Goal: Navigation & Orientation: Find specific page/section

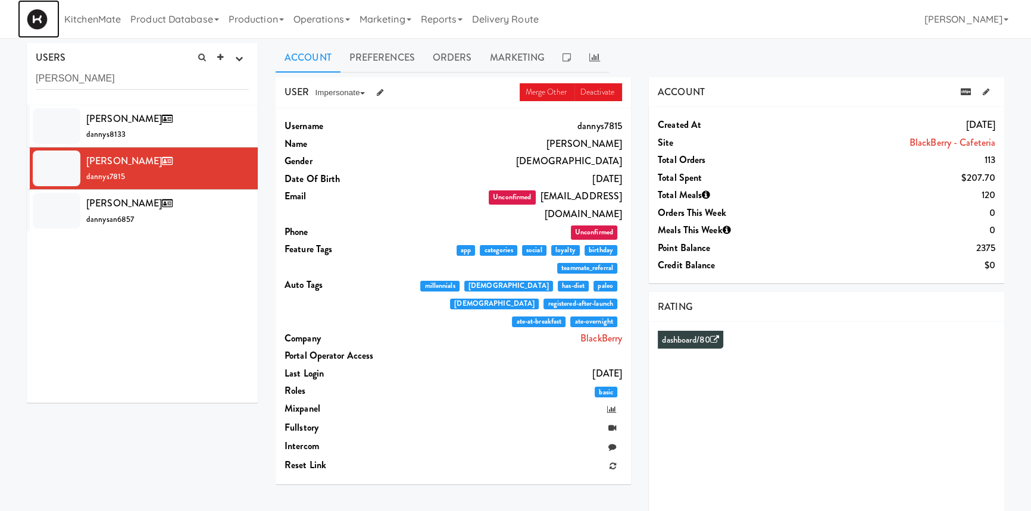
click at [39, 24] on img at bounding box center [37, 19] width 21 height 21
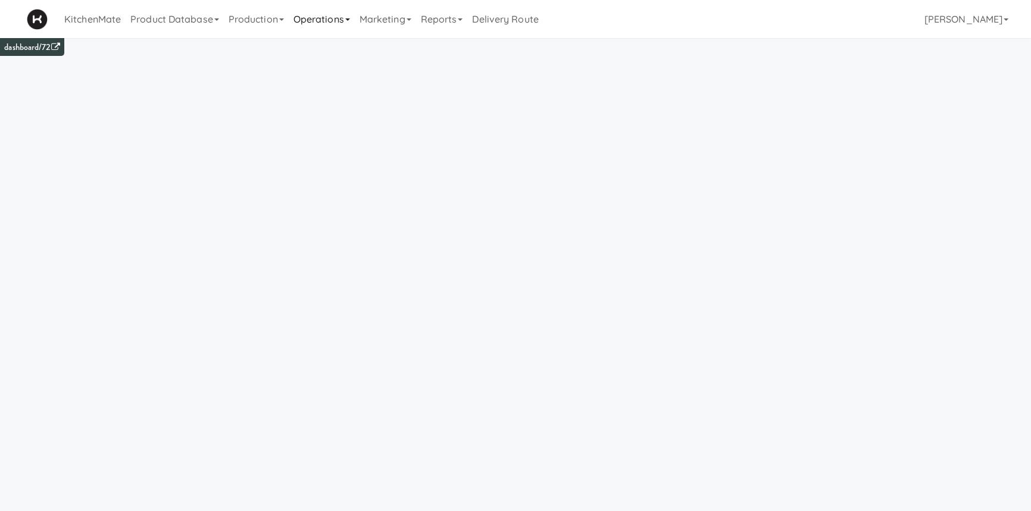
click at [329, 22] on link "Operations" at bounding box center [322, 19] width 66 height 38
click at [323, 55] on link "Sites" at bounding box center [336, 51] width 95 height 21
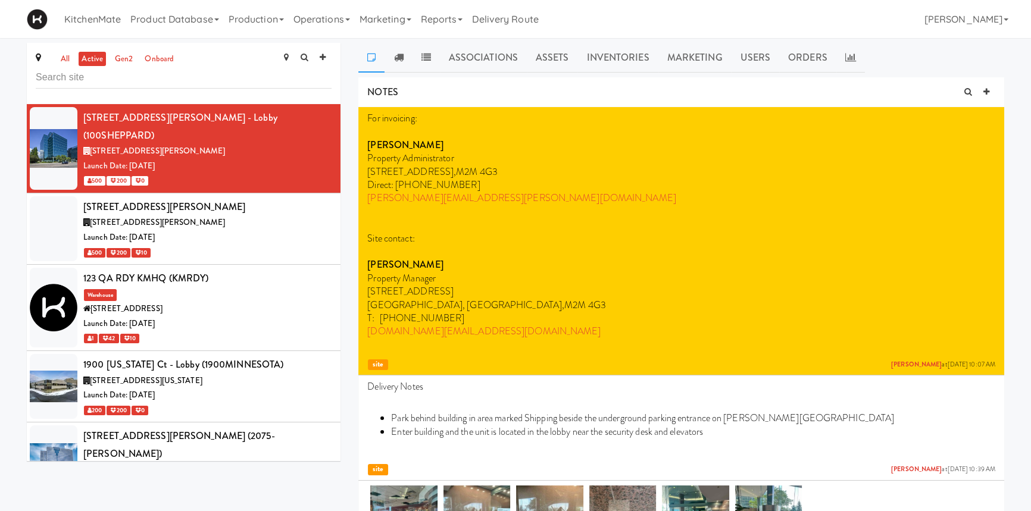
click at [174, 79] on input "text" at bounding box center [184, 78] width 296 height 22
type input "home"
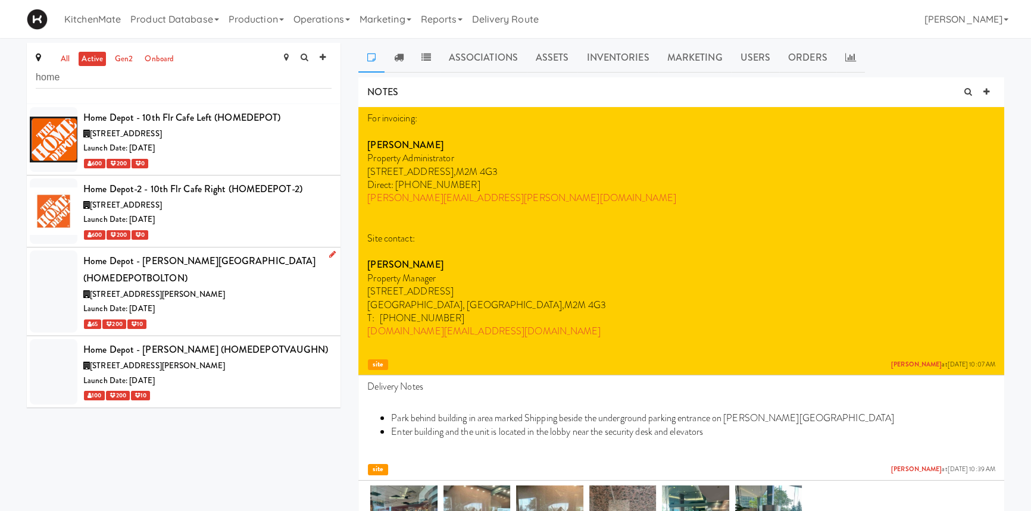
click at [190, 267] on div "Home Depot - [PERSON_NAME][GEOGRAPHIC_DATA] (HOMEDEPOTBOLTON)" at bounding box center [207, 269] width 248 height 35
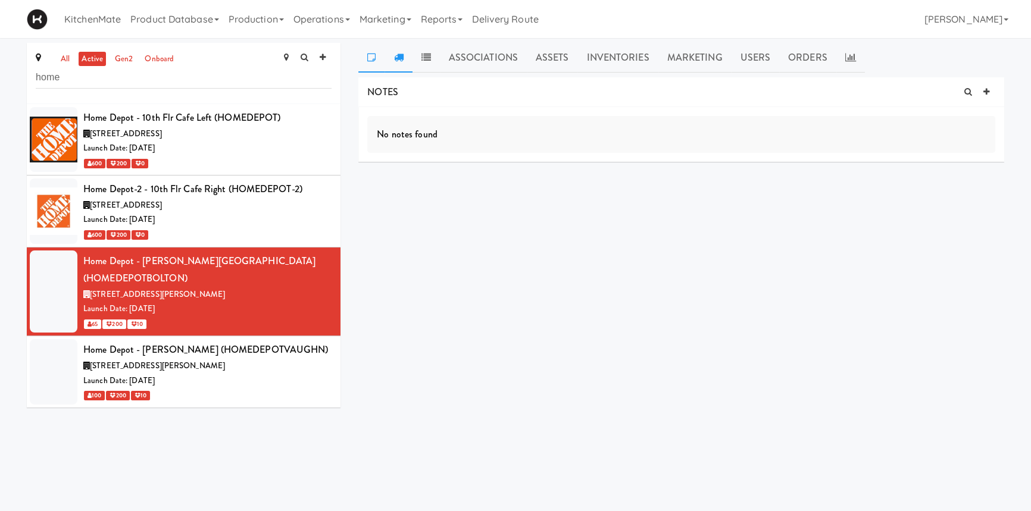
click at [392, 60] on link at bounding box center [397, 58] width 27 height 30
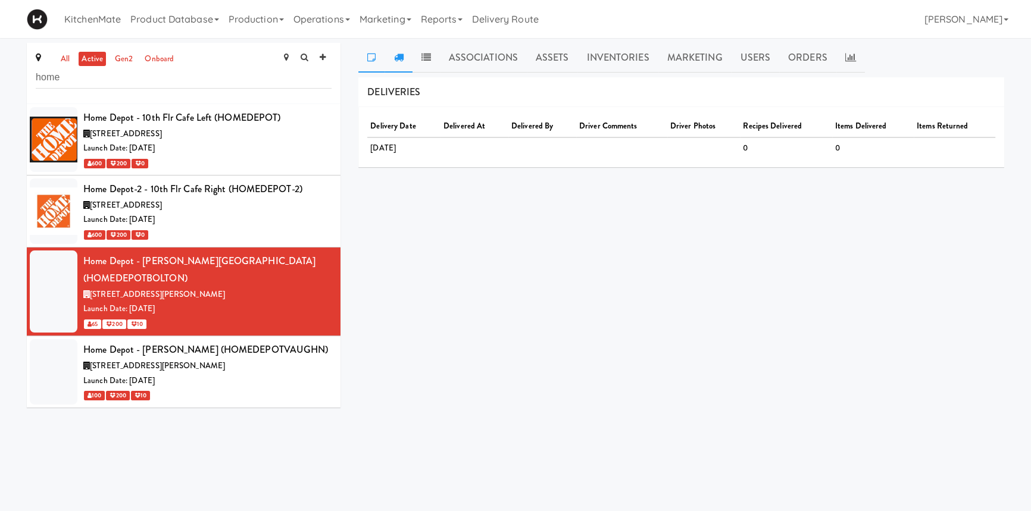
click at [381, 58] on link at bounding box center [371, 58] width 26 height 30
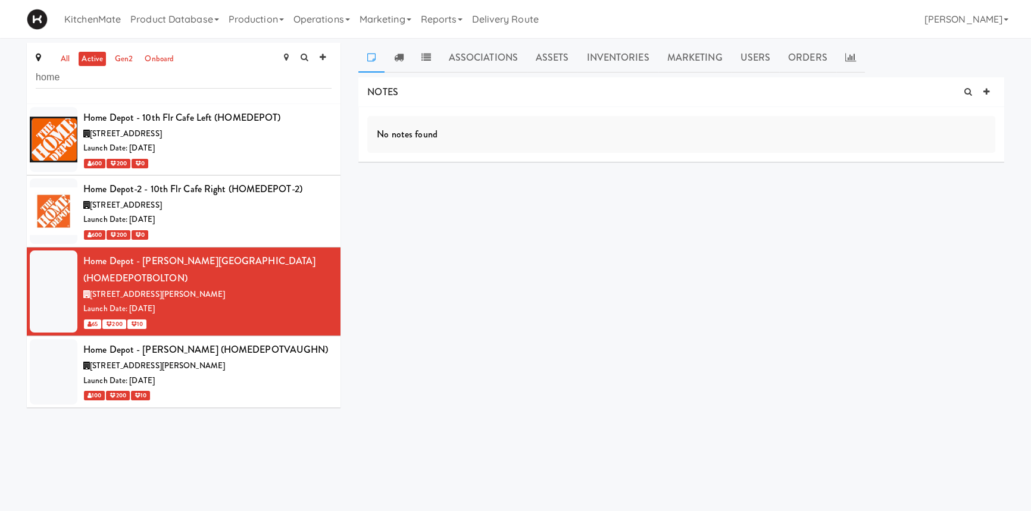
click at [371, 60] on icon at bounding box center [371, 57] width 8 height 10
click at [214, 341] on div "Home Depot - [PERSON_NAME] (HOMEDEPOTVAUGHN)" at bounding box center [207, 350] width 248 height 18
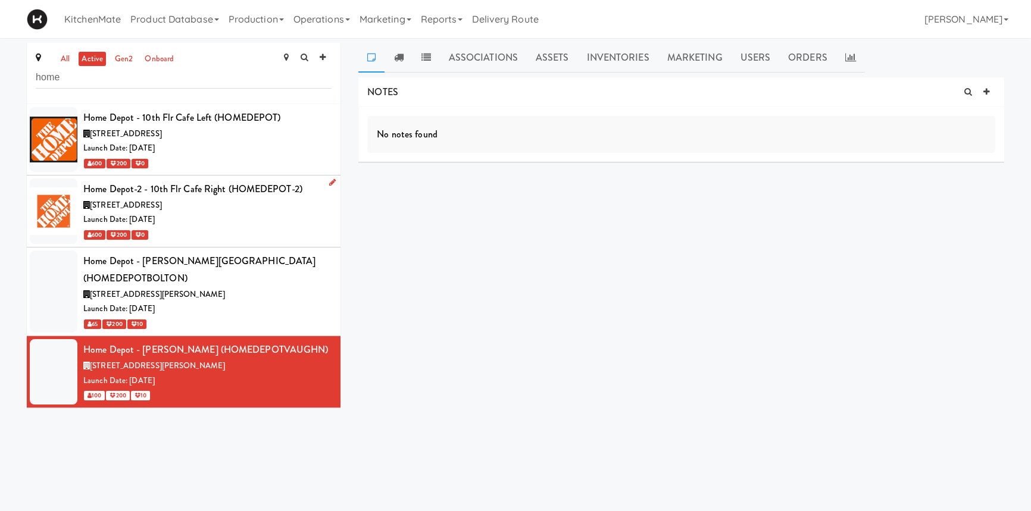
click at [210, 237] on div "600 200 0" at bounding box center [207, 234] width 248 height 15
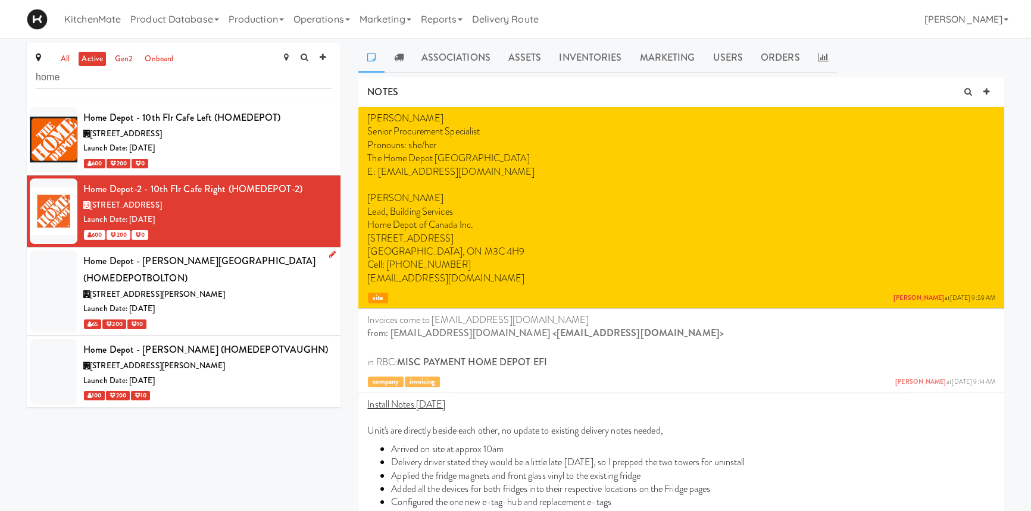
click at [231, 287] on div "[STREET_ADDRESS][PERSON_NAME]" at bounding box center [207, 294] width 248 height 15
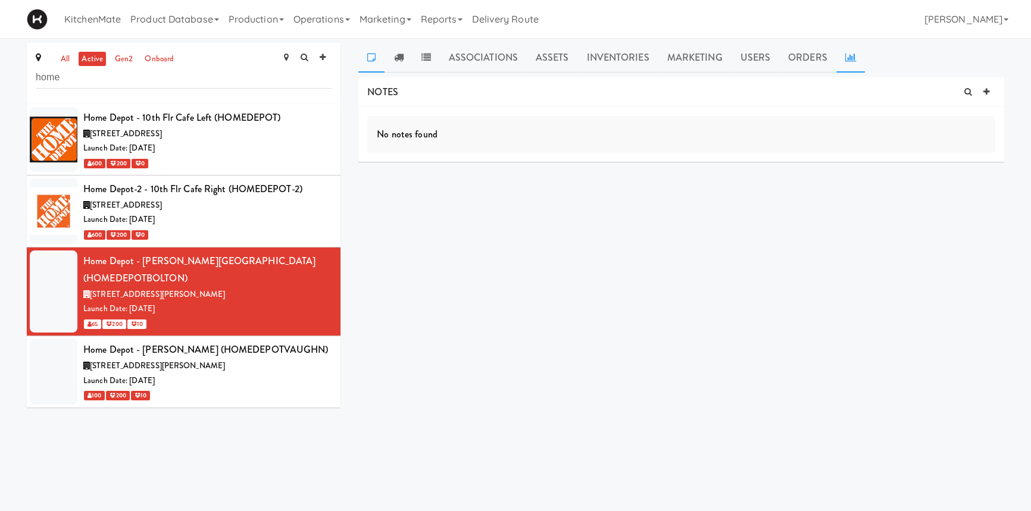
click at [853, 62] on link at bounding box center [850, 58] width 29 height 30
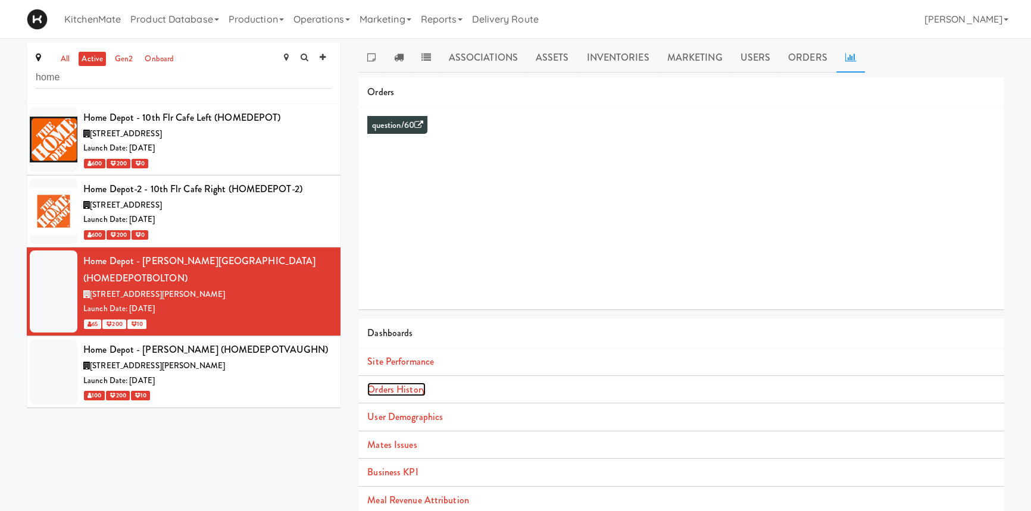
drag, startPoint x: 412, startPoint y: 392, endPoint x: 400, endPoint y: 390, distance: 12.6
click at [400, 390] on link "Orders History" at bounding box center [396, 390] width 58 height 14
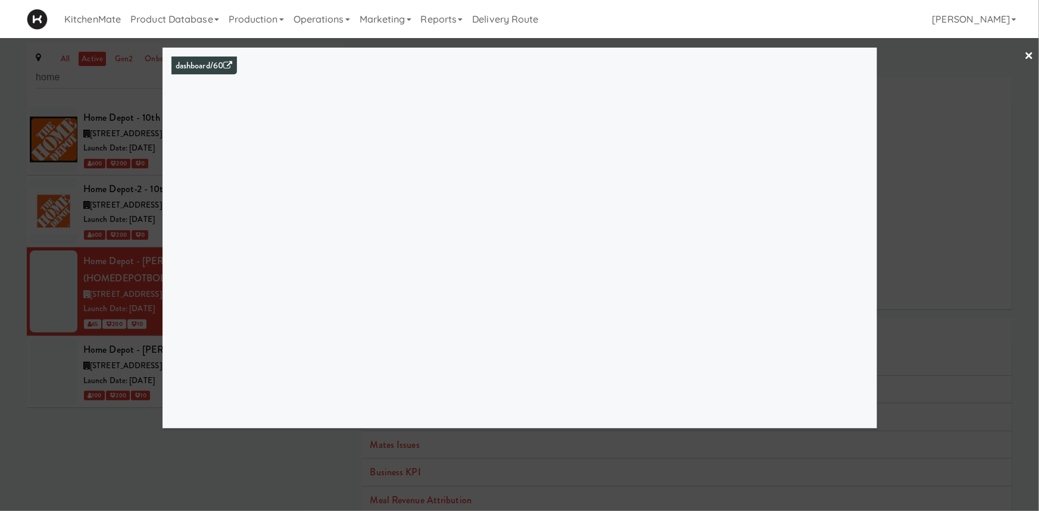
click at [1028, 50] on link "×" at bounding box center [1029, 56] width 10 height 37
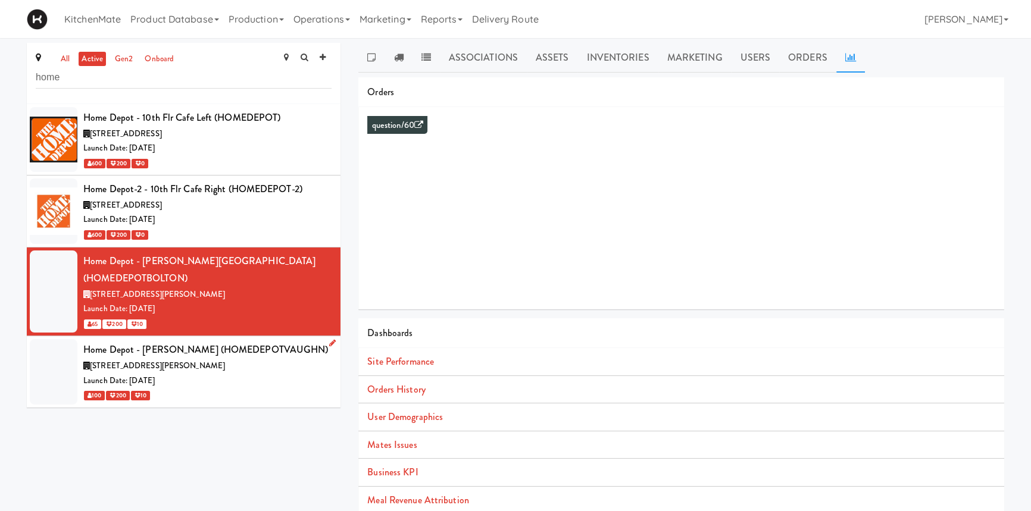
click at [229, 388] on div "100 200 10" at bounding box center [207, 395] width 248 height 15
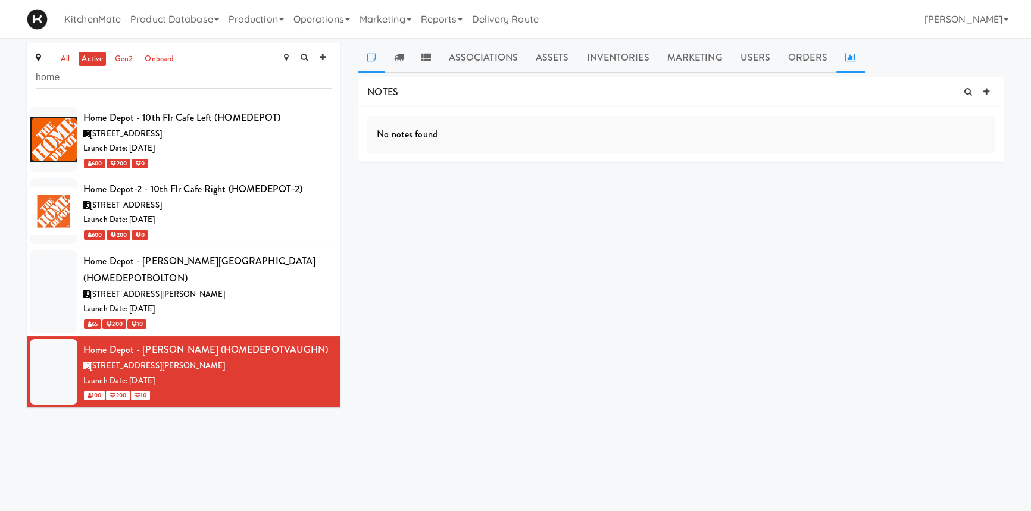
click at [851, 60] on icon at bounding box center [850, 57] width 11 height 10
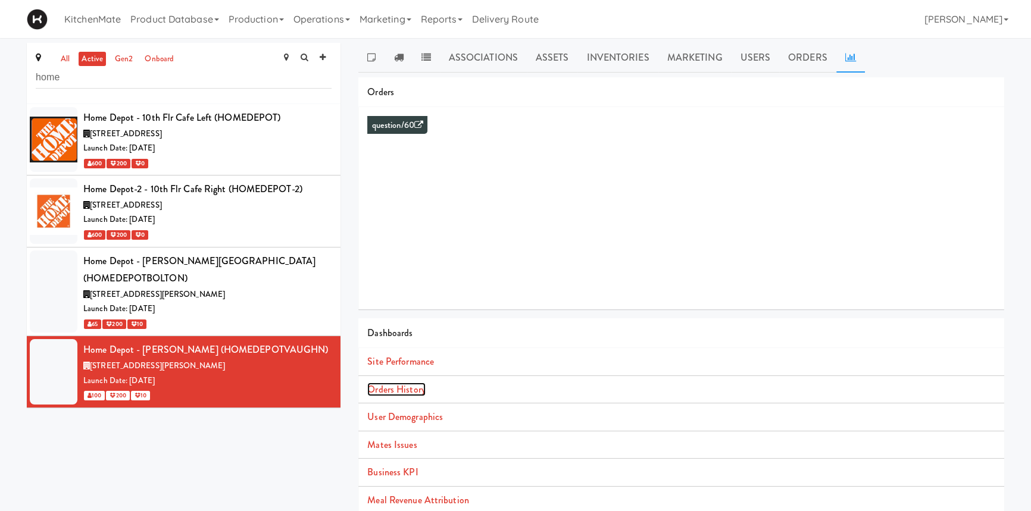
click at [402, 393] on link "Orders History" at bounding box center [396, 390] width 58 height 14
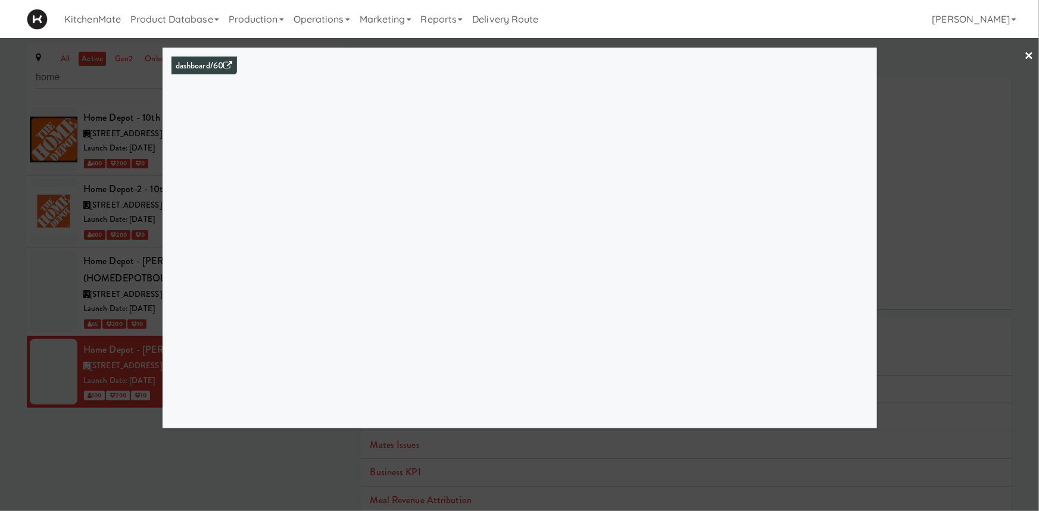
click at [1027, 54] on link "×" at bounding box center [1029, 56] width 10 height 37
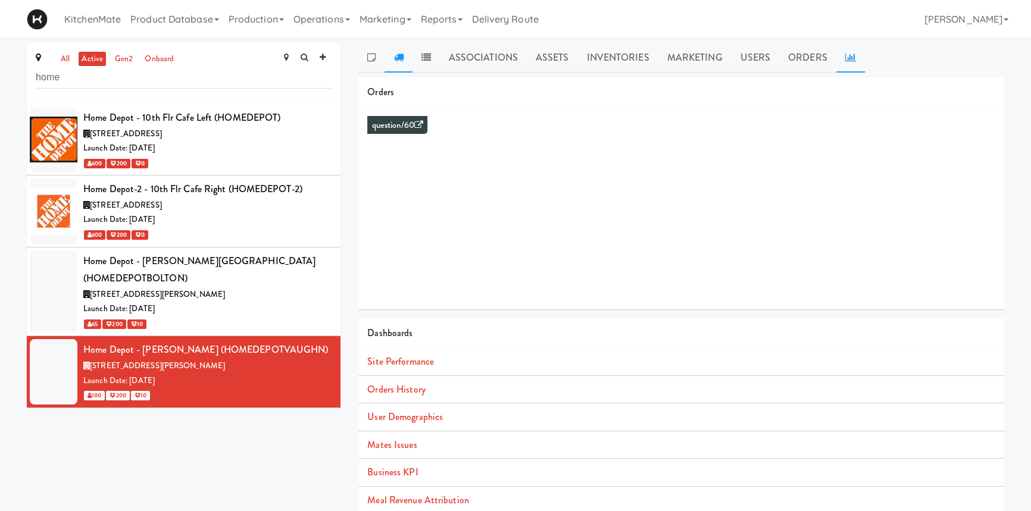
click at [400, 54] on icon at bounding box center [398, 57] width 10 height 10
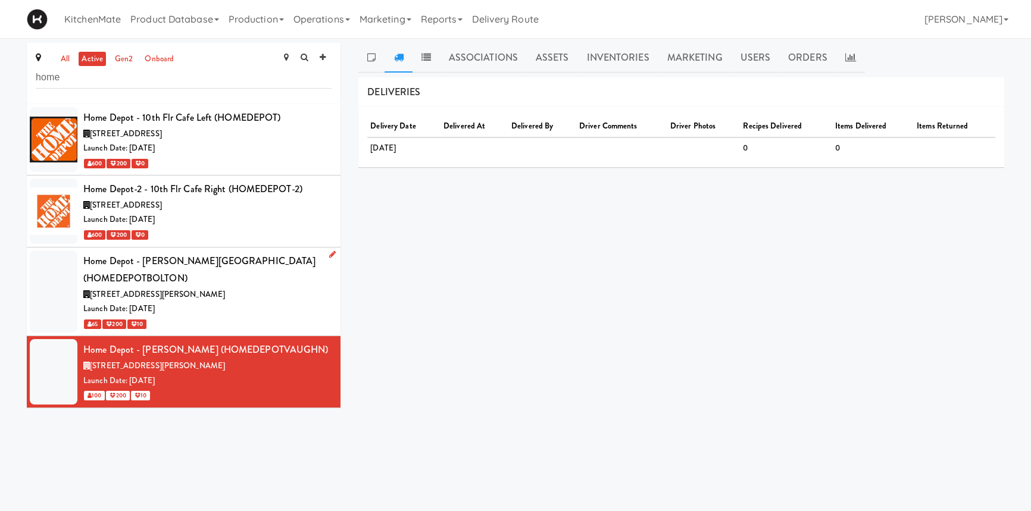
click at [224, 268] on div "Home Depot - [PERSON_NAME][GEOGRAPHIC_DATA] (HOMEDEPOTBOLTON)" at bounding box center [207, 269] width 248 height 35
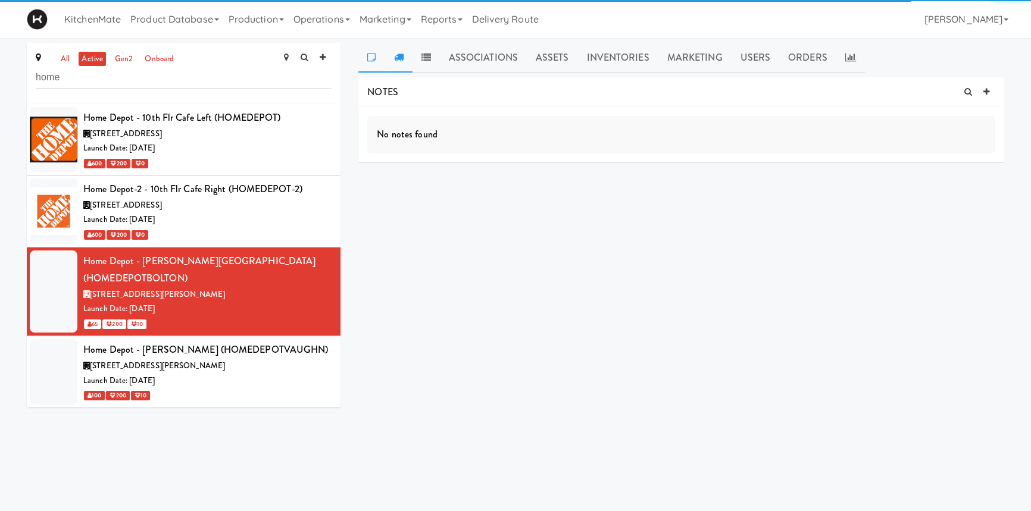
click at [399, 52] on icon at bounding box center [398, 57] width 10 height 10
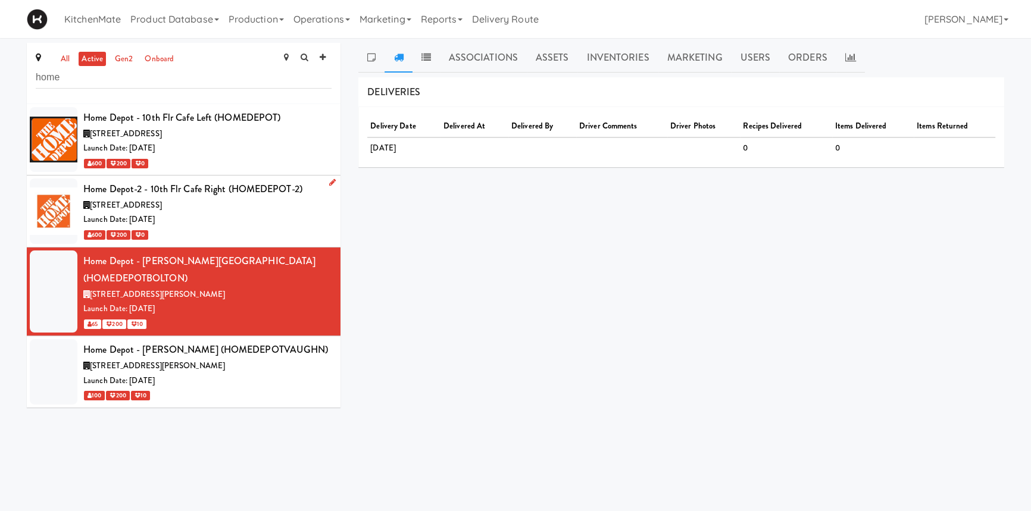
click at [162, 199] on span "[STREET_ADDRESS]" at bounding box center [126, 204] width 72 height 11
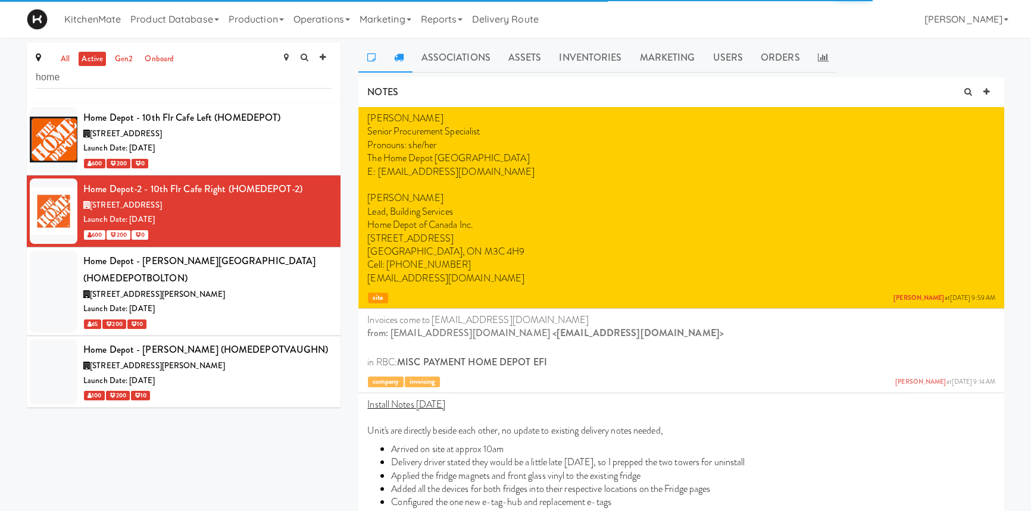
click at [400, 55] on icon at bounding box center [398, 57] width 10 height 10
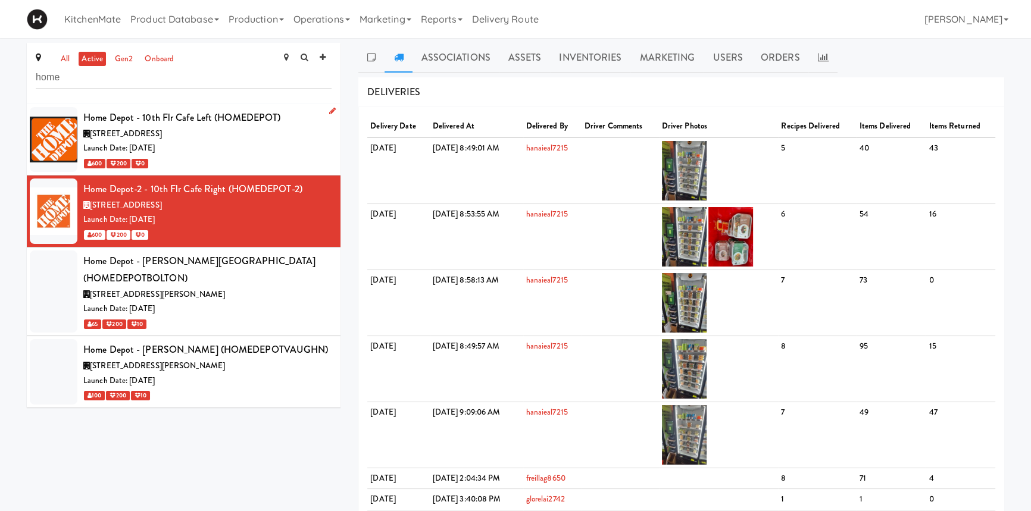
click at [245, 131] on div "[STREET_ADDRESS]" at bounding box center [207, 134] width 248 height 15
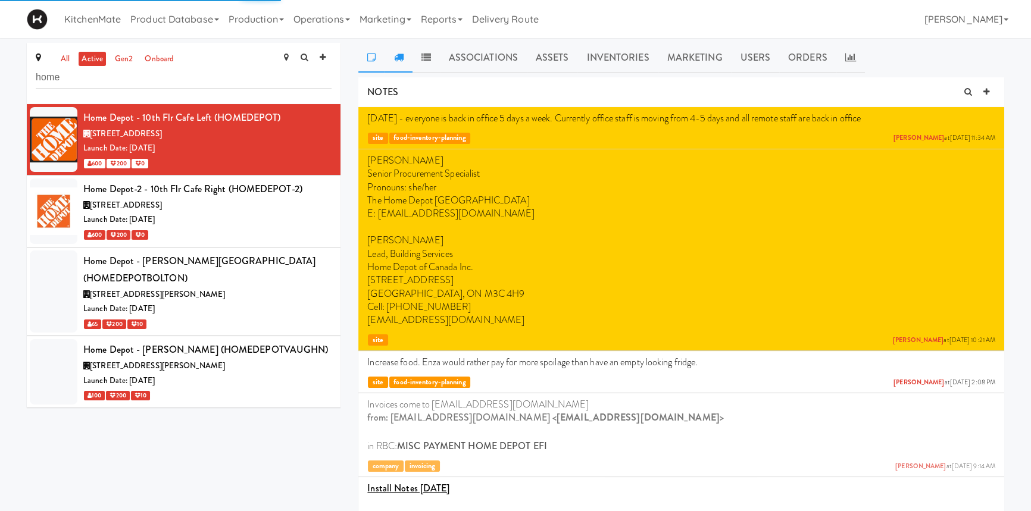
click at [393, 56] on icon at bounding box center [398, 57] width 10 height 10
